Goal: Find specific page/section: Find specific page/section

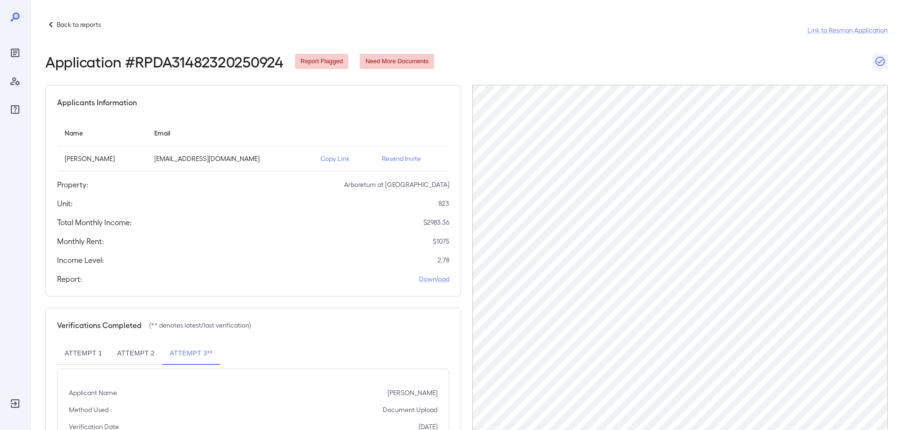
click at [325, 313] on div "Verifications Completed (** denotes latest/last verification) Attempt 1 Attempt…" at bounding box center [253, 407] width 416 height 198
click at [94, 26] on p "Back to reports" at bounding box center [79, 24] width 44 height 9
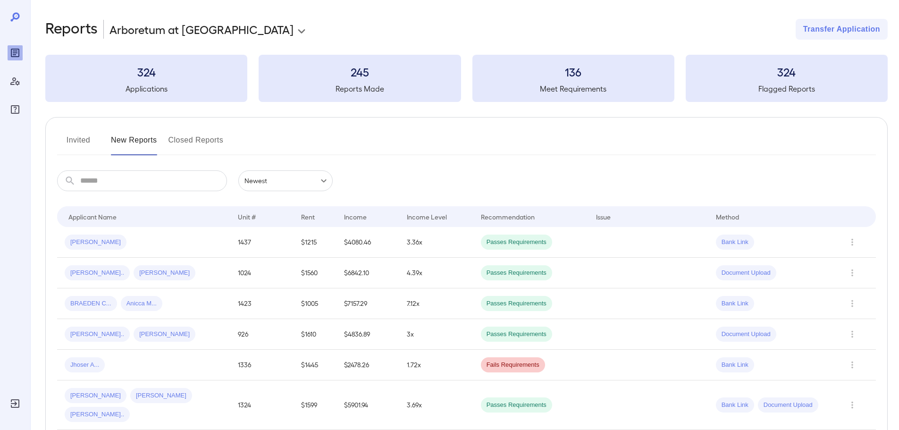
click at [464, 151] on div "Invited New Reports Closed Reports" at bounding box center [466, 144] width 819 height 23
